Goal: Task Accomplishment & Management: Use online tool/utility

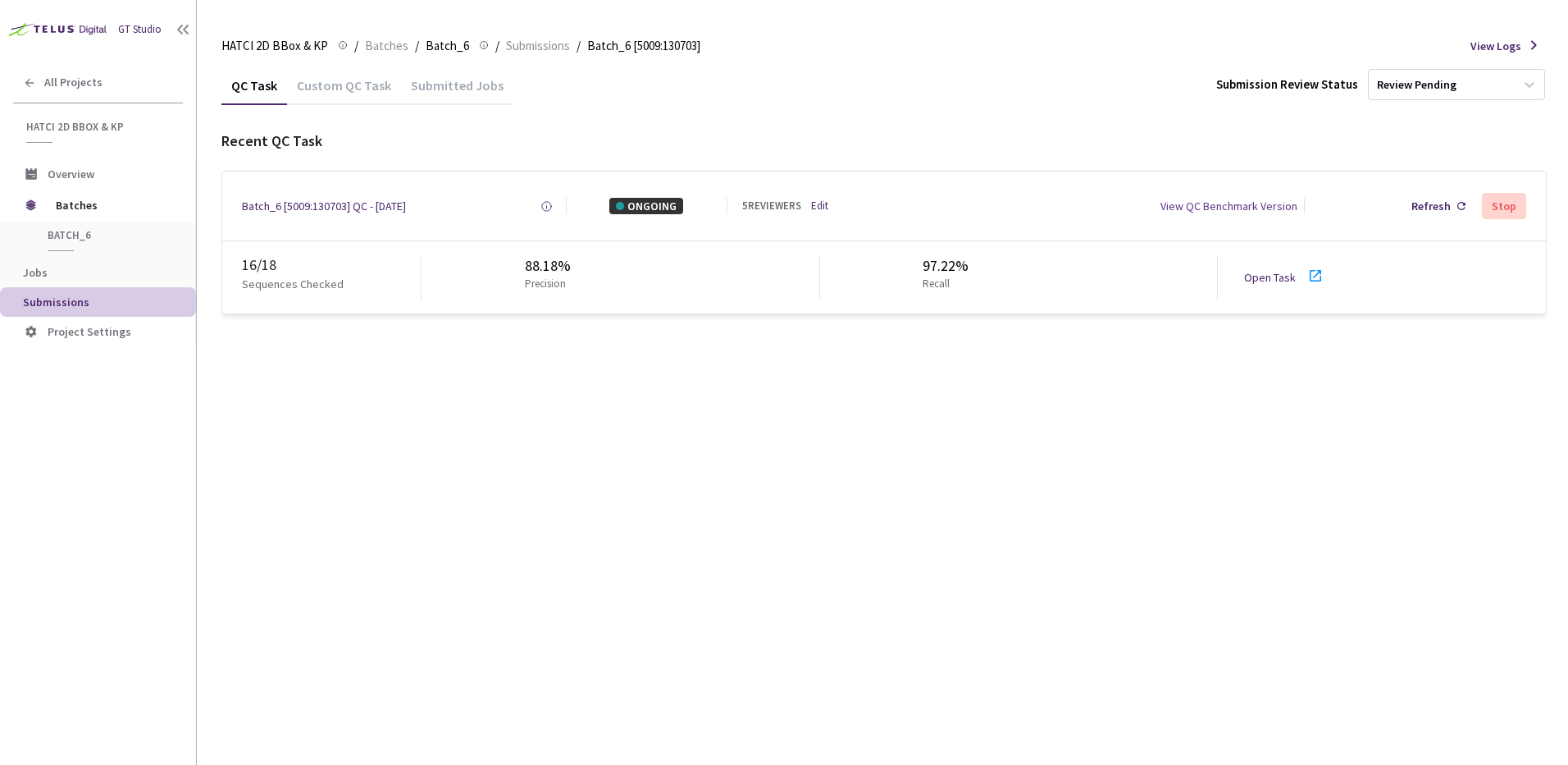
click at [870, 528] on div "QC Task Custom QC Task Submitted Jobs Submission Review Status Review Pending R…" at bounding box center [883, 415] width 1325 height 699
click at [752, 447] on div "QC Task Custom QC Task Submitted Jobs Submission Review Status Review Pending R…" at bounding box center [883, 415] width 1325 height 699
drag, startPoint x: 746, startPoint y: 372, endPoint x: 773, endPoint y: 355, distance: 31.9
click at [750, 371] on div "QC Task Custom QC Task Submitted Jobs Submission Review Status Review Pending R…" at bounding box center [883, 415] width 1325 height 699
click at [832, 147] on div "Recent QC Task" at bounding box center [883, 141] width 1325 height 22
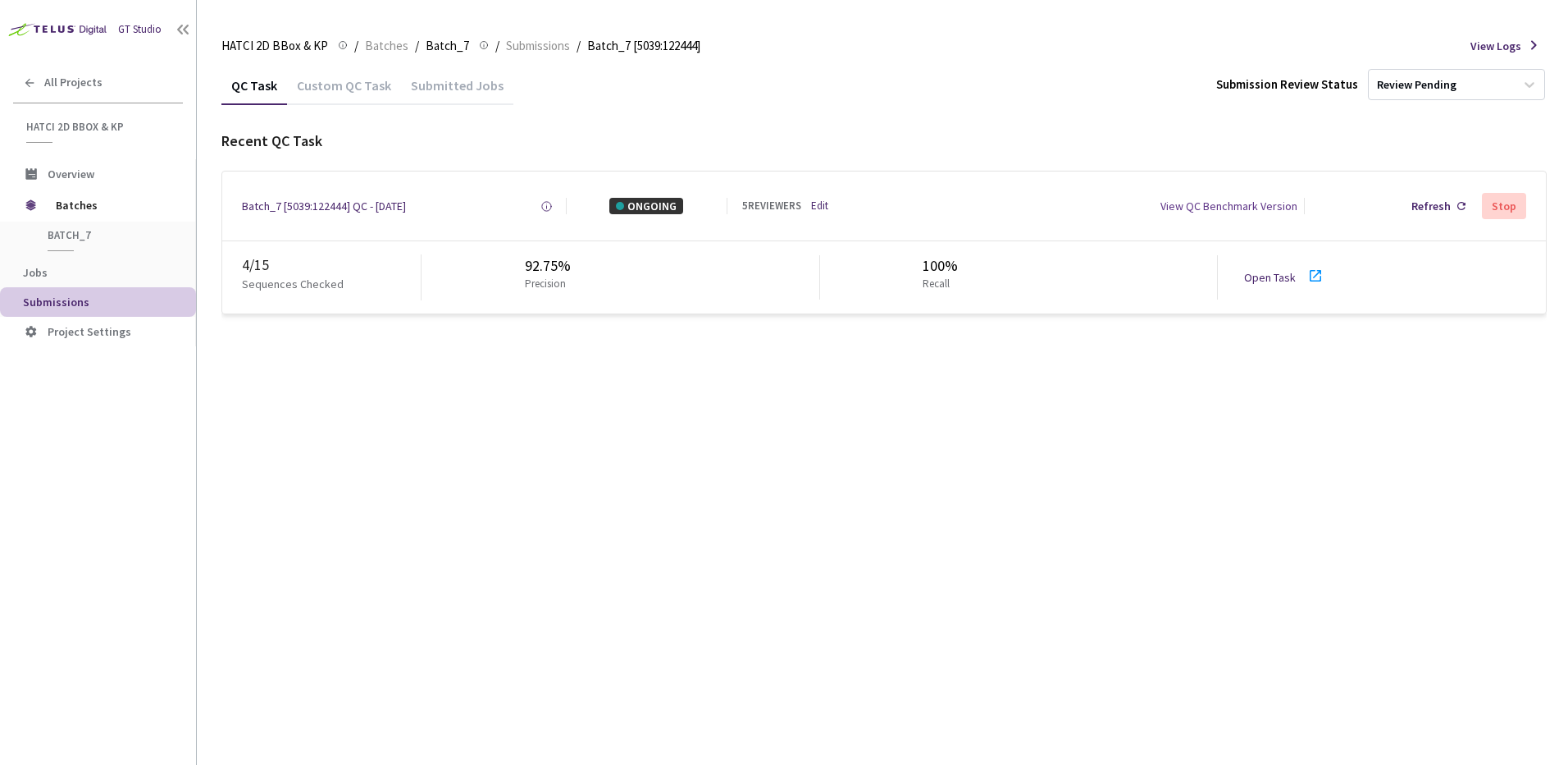
click at [1266, 280] on link "Open Task" at bounding box center [1270, 277] width 52 height 15
